Goal: Transaction & Acquisition: Purchase product/service

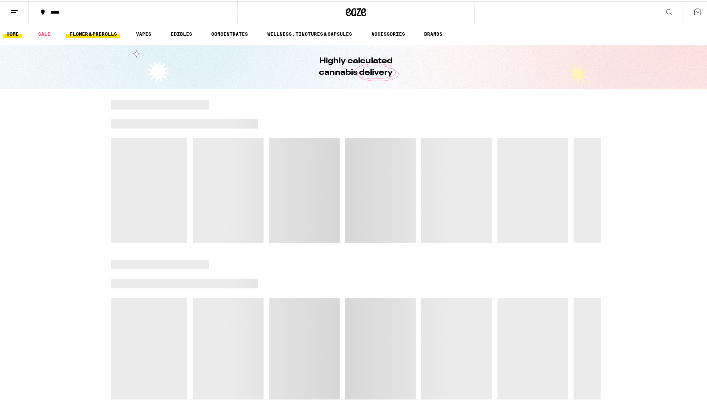
click at [93, 34] on link "FLOWER & PREROLLS" at bounding box center [93, 33] width 54 height 8
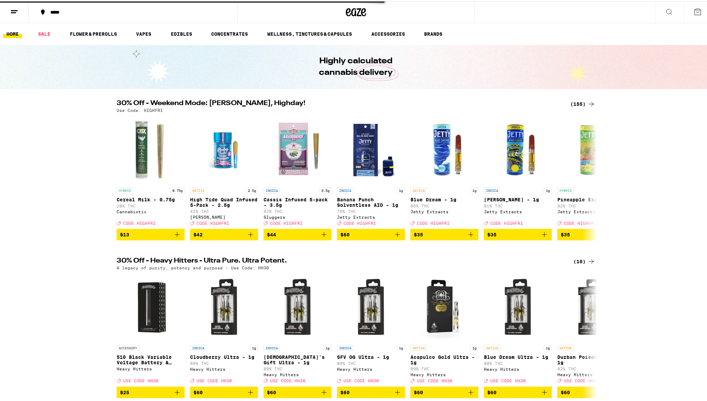
click at [666, 11] on icon at bounding box center [669, 10] width 8 height 8
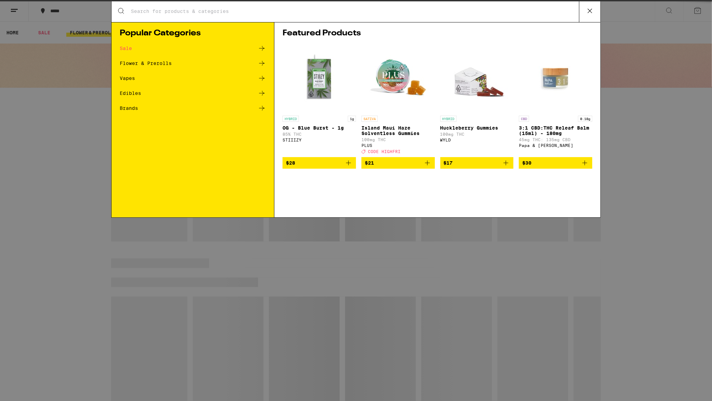
drag, startPoint x: 394, startPoint y: 23, endPoint x: 371, endPoint y: 20, distance: 22.7
click at [371, 44] on link "SATIVA Island Maui Haze Solventless Gummies 100mg THC PLUS Deal Created with Sk…" at bounding box center [398, 100] width 73 height 113
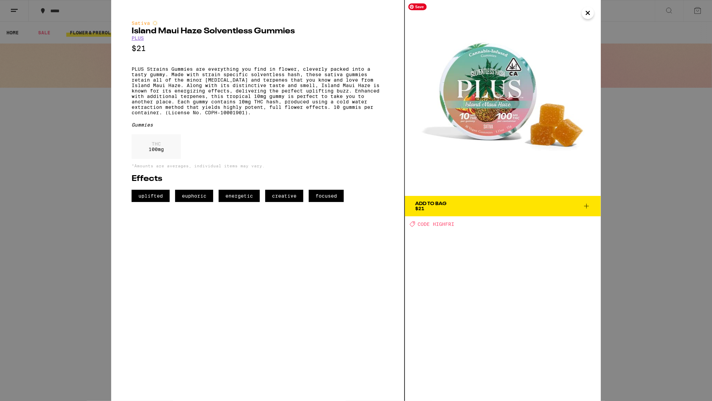
click at [589, 10] on icon "Close" at bounding box center [588, 13] width 8 height 10
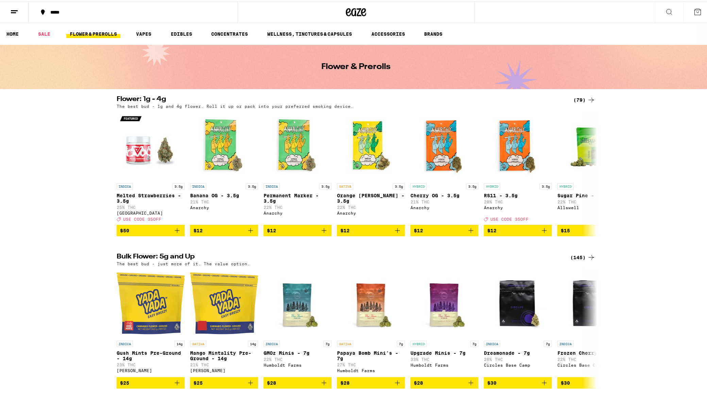
click at [658, 11] on button at bounding box center [669, 10] width 29 height 21
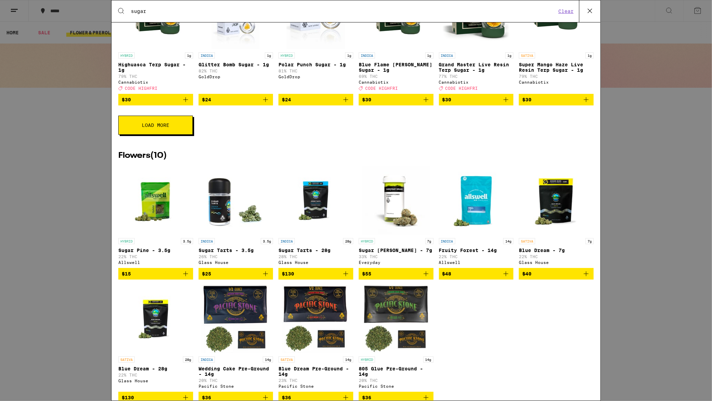
scroll to position [612, 0]
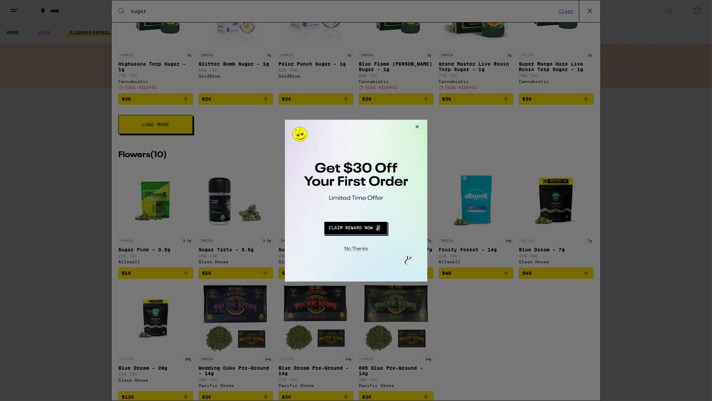
type input "sugar"
click at [345, 128] on div at bounding box center [356, 200] width 143 height 162
click at [416, 127] on button "Close Modal" at bounding box center [416, 127] width 18 height 16
